Goal: Task Accomplishment & Management: Complete application form

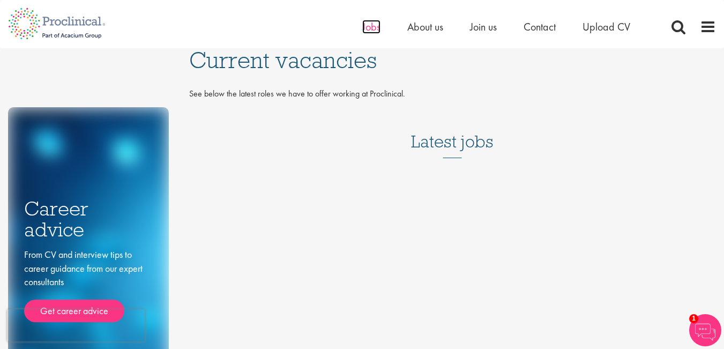
click at [372, 31] on span "Jobs" at bounding box center [371, 27] width 18 height 14
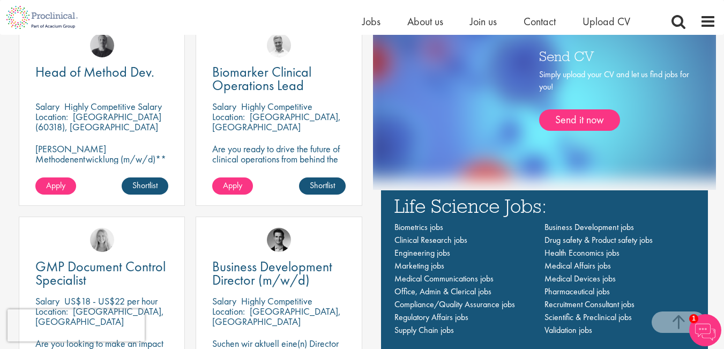
scroll to position [637, 0]
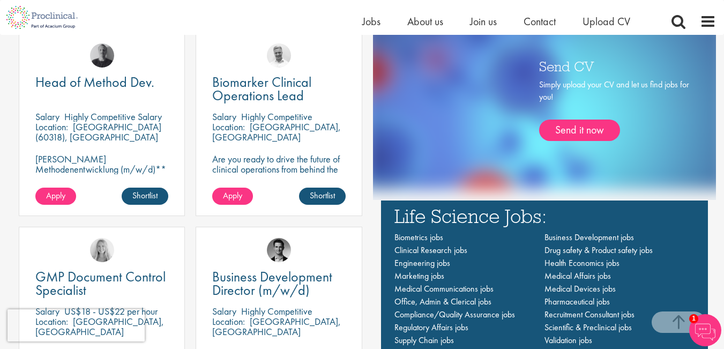
drag, startPoint x: 731, startPoint y: 42, endPoint x: 731, endPoint y: 145, distance: 103.4
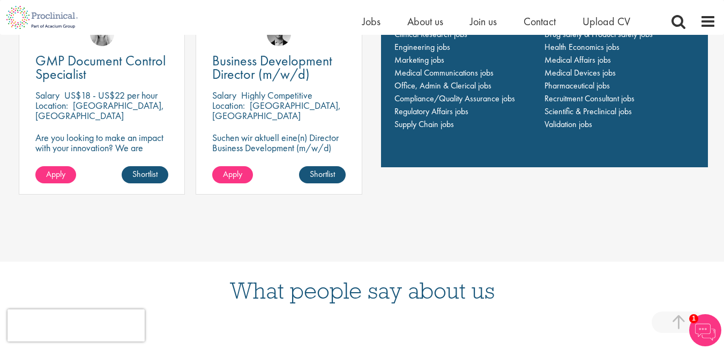
scroll to position [859, 0]
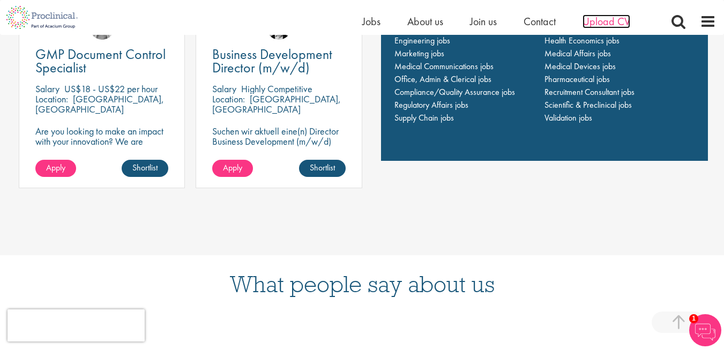
click at [617, 20] on span "Upload CV" at bounding box center [606, 21] width 48 height 14
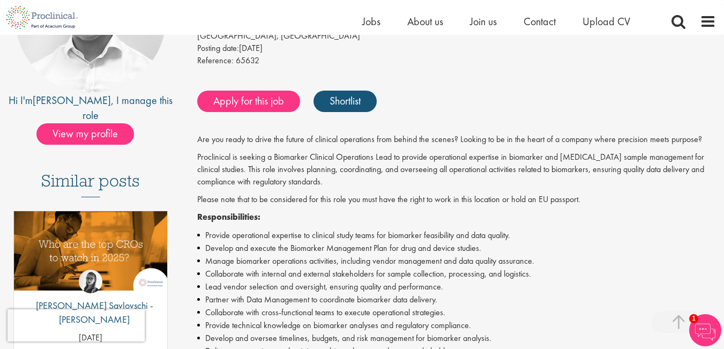
scroll to position [213, 0]
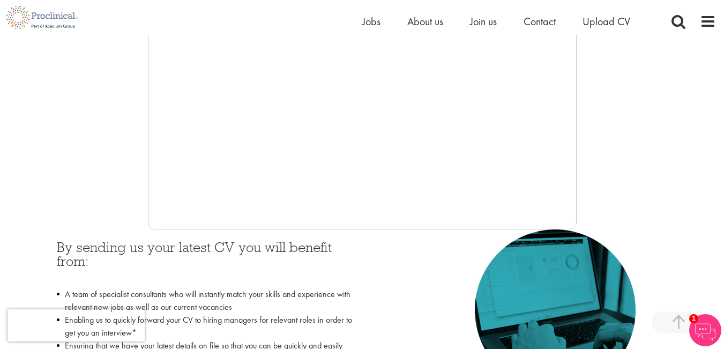
scroll to position [314, 0]
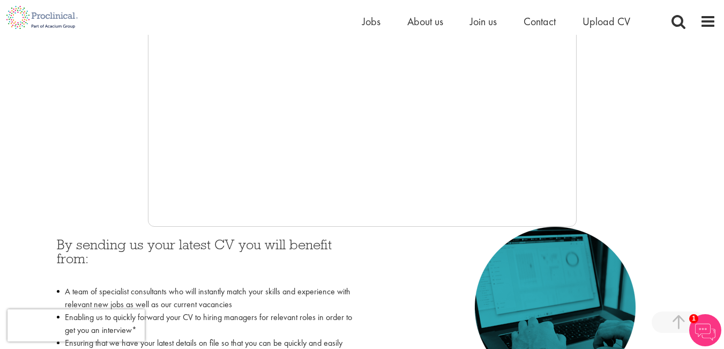
click at [580, 174] on div at bounding box center [362, 65] width 708 height 321
drag, startPoint x: 578, startPoint y: 83, endPoint x: 580, endPoint y: 104, distance: 21.5
click at [580, 104] on div at bounding box center [362, 65] width 708 height 321
drag, startPoint x: 581, startPoint y: 82, endPoint x: 587, endPoint y: 103, distance: 22.2
click at [587, 103] on div at bounding box center [362, 65] width 708 height 321
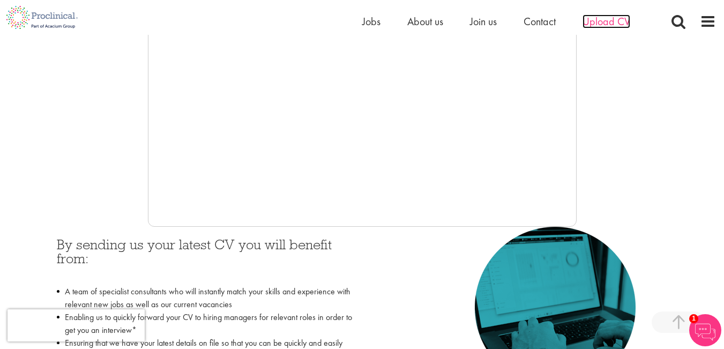
click at [610, 20] on span "Upload CV" at bounding box center [606, 21] width 48 height 14
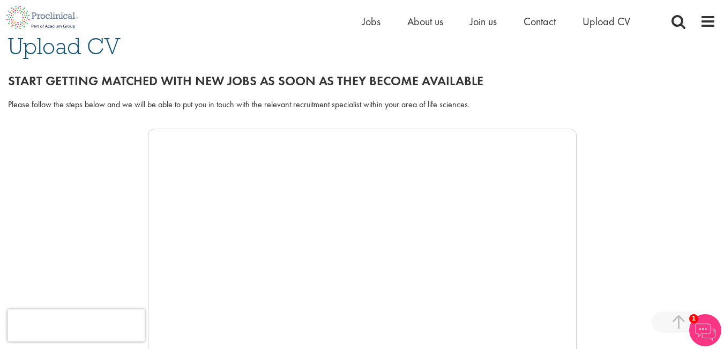
scroll to position [203, 0]
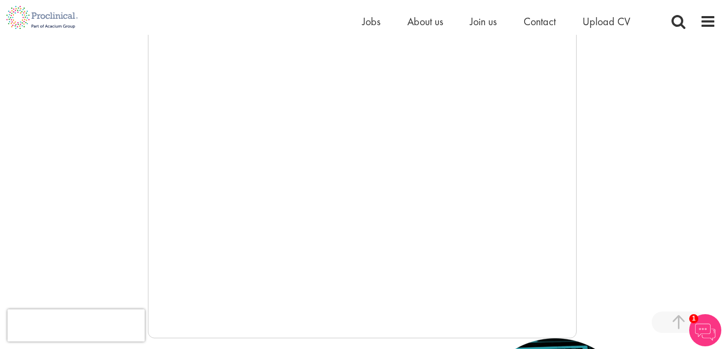
drag, startPoint x: 583, startPoint y: 204, endPoint x: 588, endPoint y: 213, distance: 10.6
click at [588, 213] on div at bounding box center [362, 177] width 708 height 321
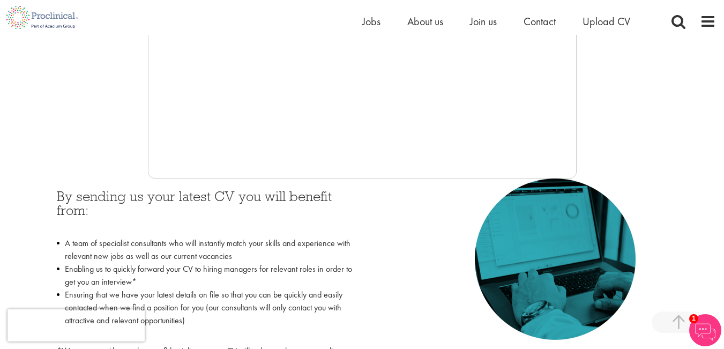
scroll to position [353, 0]
